Goal: Information Seeking & Learning: Learn about a topic

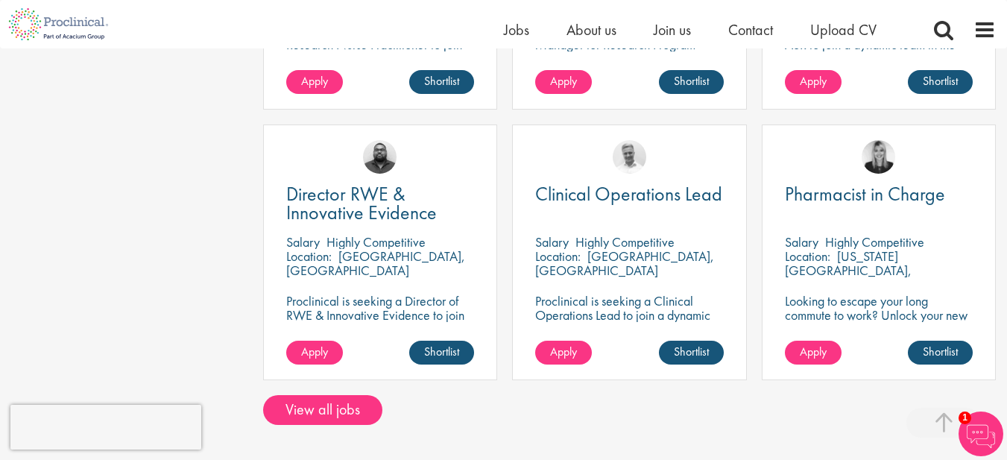
scroll to position [1356, 0]
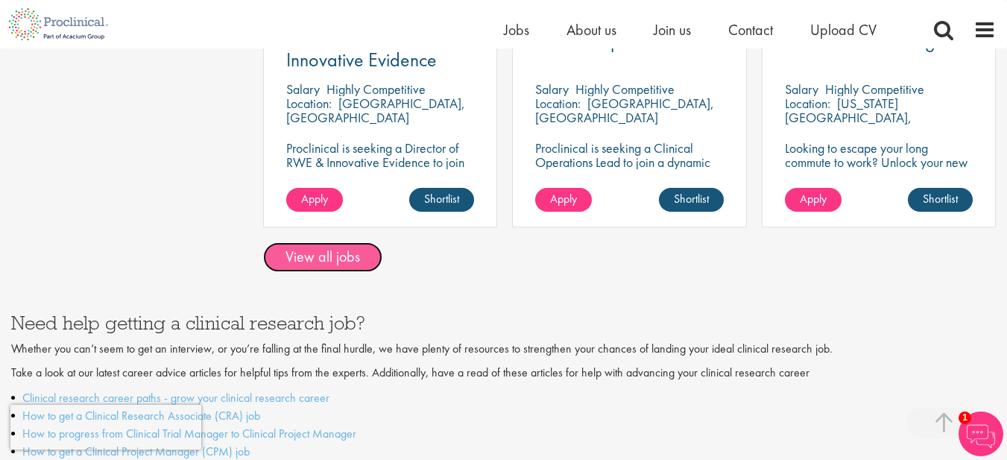
click at [341, 242] on link "View all jobs" at bounding box center [322, 257] width 119 height 30
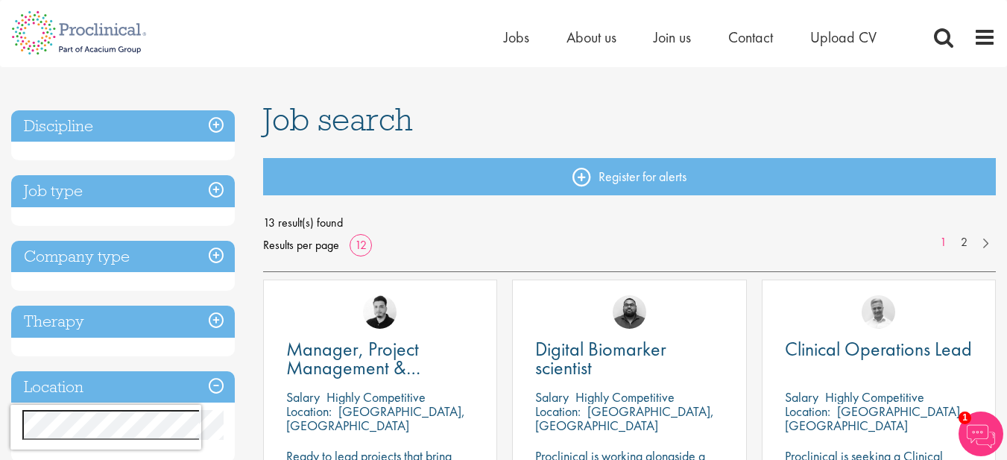
scroll to position [84, 0]
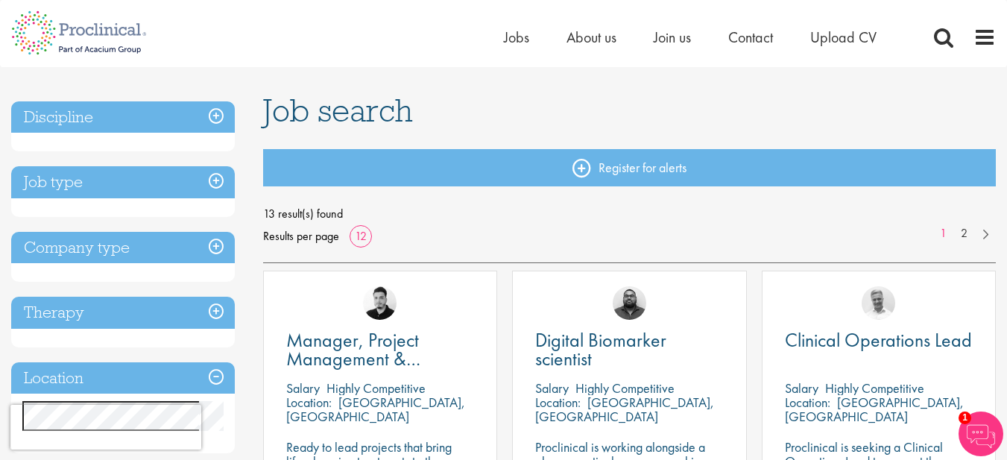
click at [213, 180] on h3 "Job type" at bounding box center [123, 182] width 224 height 32
click at [216, 113] on h3 "Discipline" at bounding box center [123, 117] width 224 height 32
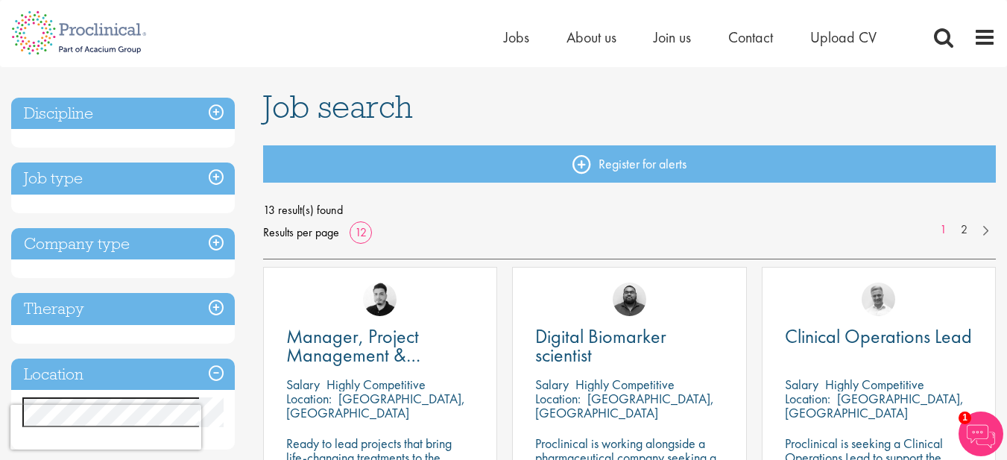
scroll to position [75, 0]
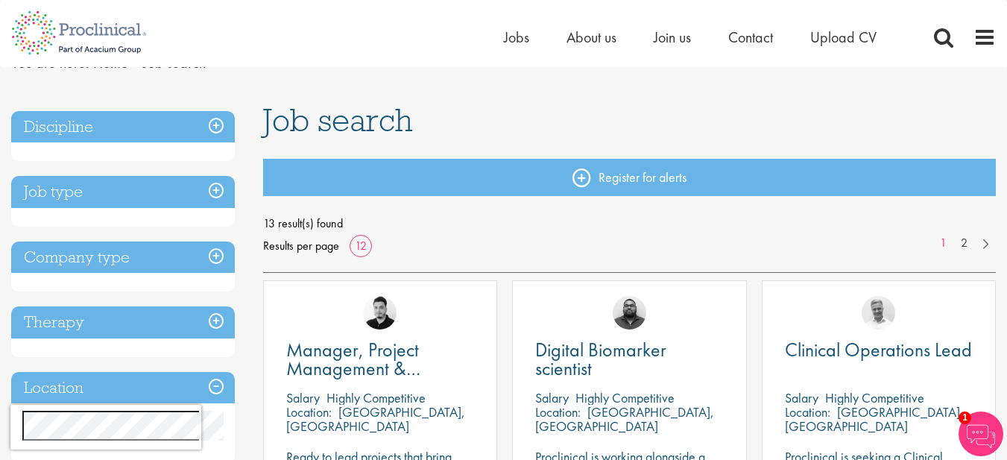
click at [212, 253] on h3 "Company type" at bounding box center [123, 257] width 224 height 32
click at [217, 190] on h3 "Job type" at bounding box center [123, 192] width 224 height 32
click at [65, 190] on h3 "Job type" at bounding box center [123, 192] width 224 height 32
